Goal: Task Accomplishment & Management: Complete application form

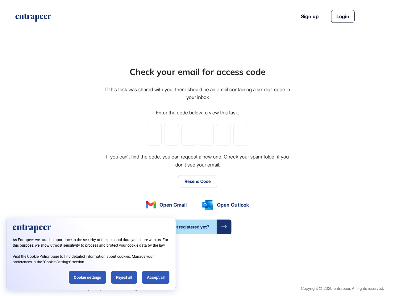
click at [198, 148] on div "Check your email for access code If this task was shared with you, there should…" at bounding box center [197, 149] width 186 height 169
click at [154, 135] on input "tel" at bounding box center [154, 135] width 15 height 22
click at [172, 135] on input "tel" at bounding box center [171, 135] width 15 height 22
click at [189, 135] on input "tel" at bounding box center [188, 135] width 15 height 22
click at [206, 135] on input "tel" at bounding box center [206, 135] width 15 height 22
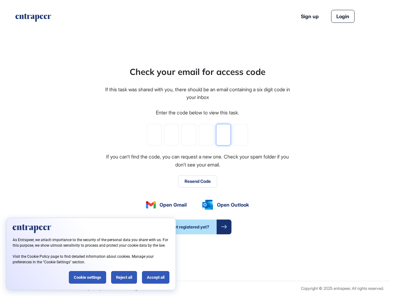
click at [223, 135] on input "tel" at bounding box center [223, 135] width 15 height 22
click at [241, 135] on input "tel" at bounding box center [240, 135] width 15 height 22
click at [198, 181] on button "Resend Code" at bounding box center [197, 181] width 39 height 12
